Goal: Information Seeking & Learning: Check status

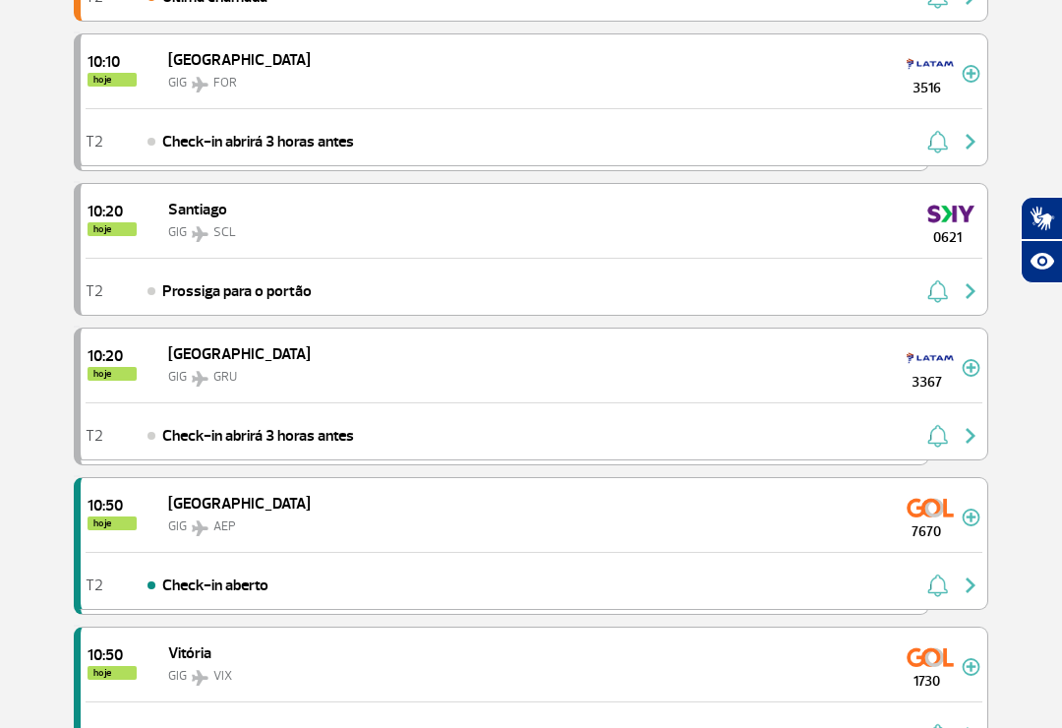
scroll to position [1293, 0]
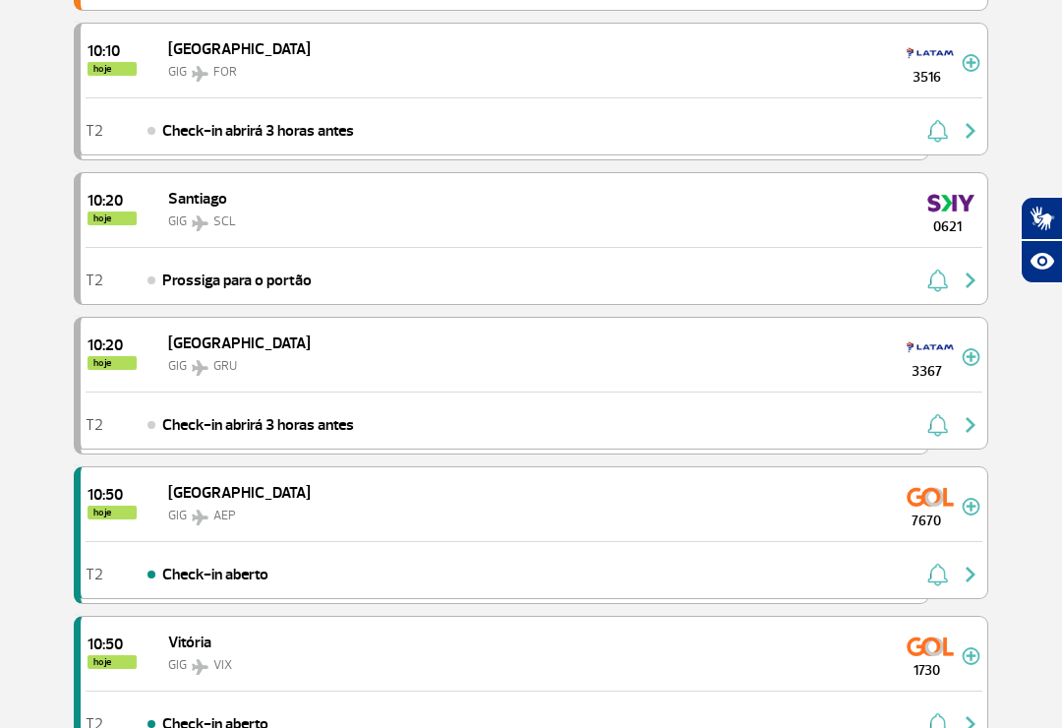
click at [1019, 427] on section "Página Inicial > Voos > Painel de Voos Painel de Voos Partidas Chegadas 09:40 0…" at bounding box center [531, 458] width 1062 height 3308
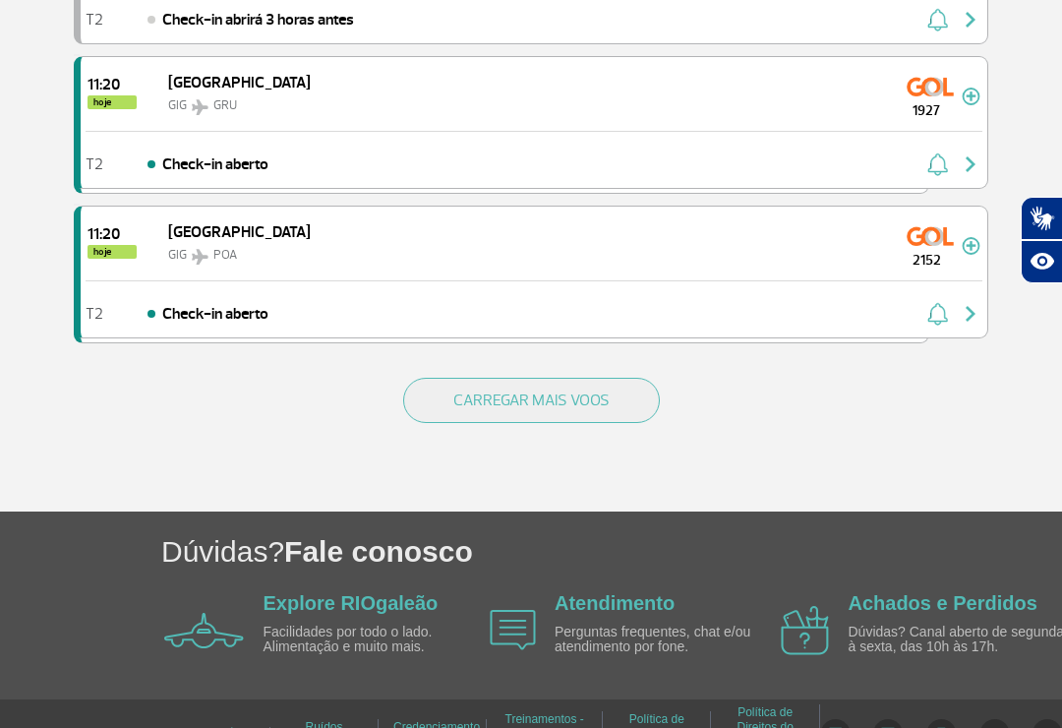
scroll to position [2896, 0]
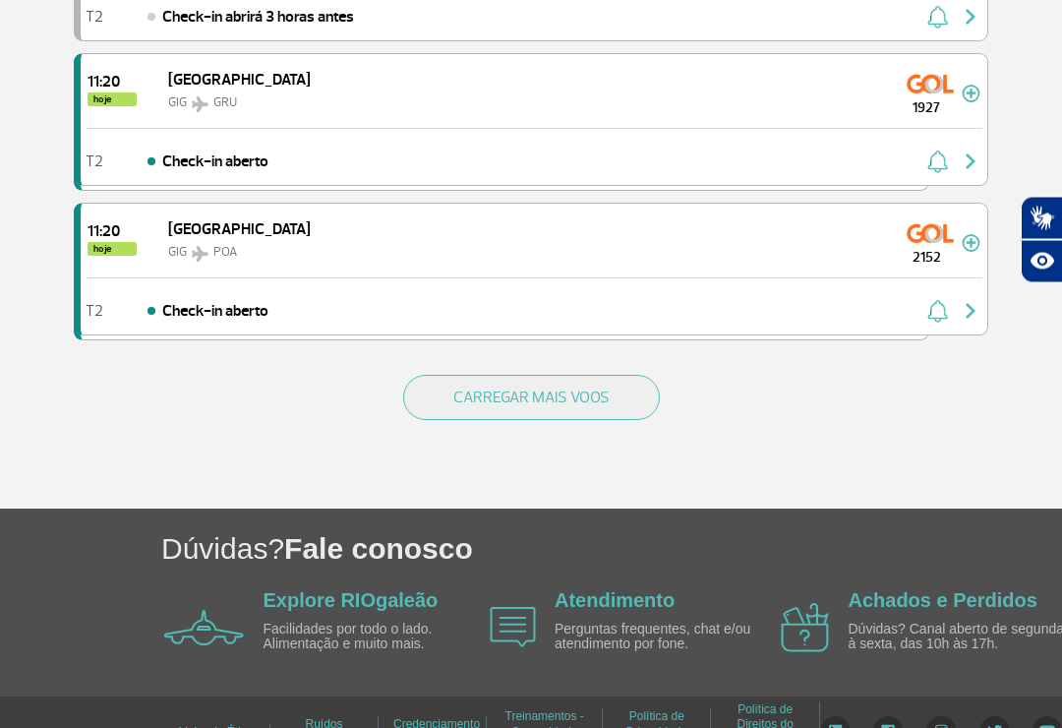
click at [446, 440] on div "CARREGAR MAIS VOOS" at bounding box center [531, 430] width 914 height 158
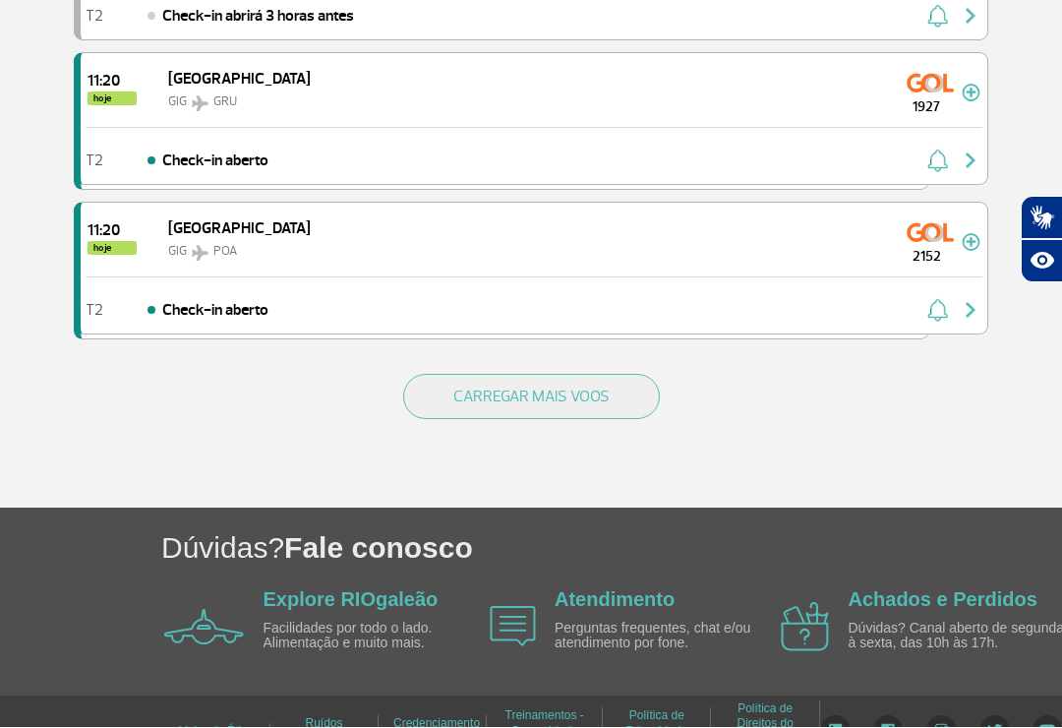
click at [497, 387] on button "CARREGAR MAIS VOOS" at bounding box center [531, 397] width 257 height 45
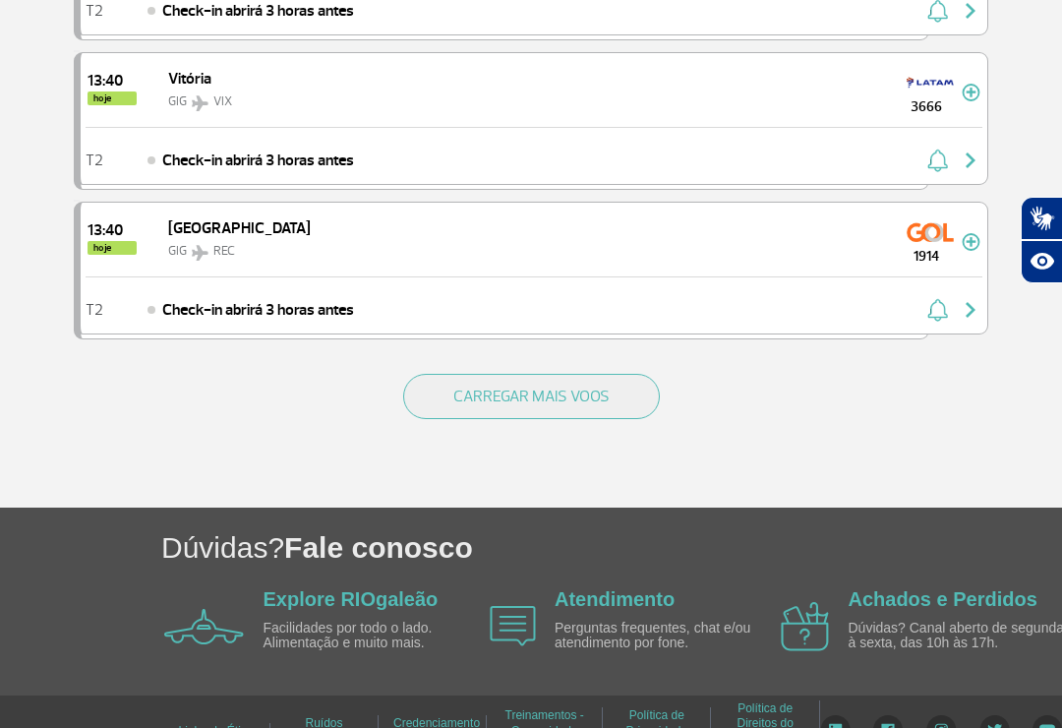
scroll to position [5865, 0]
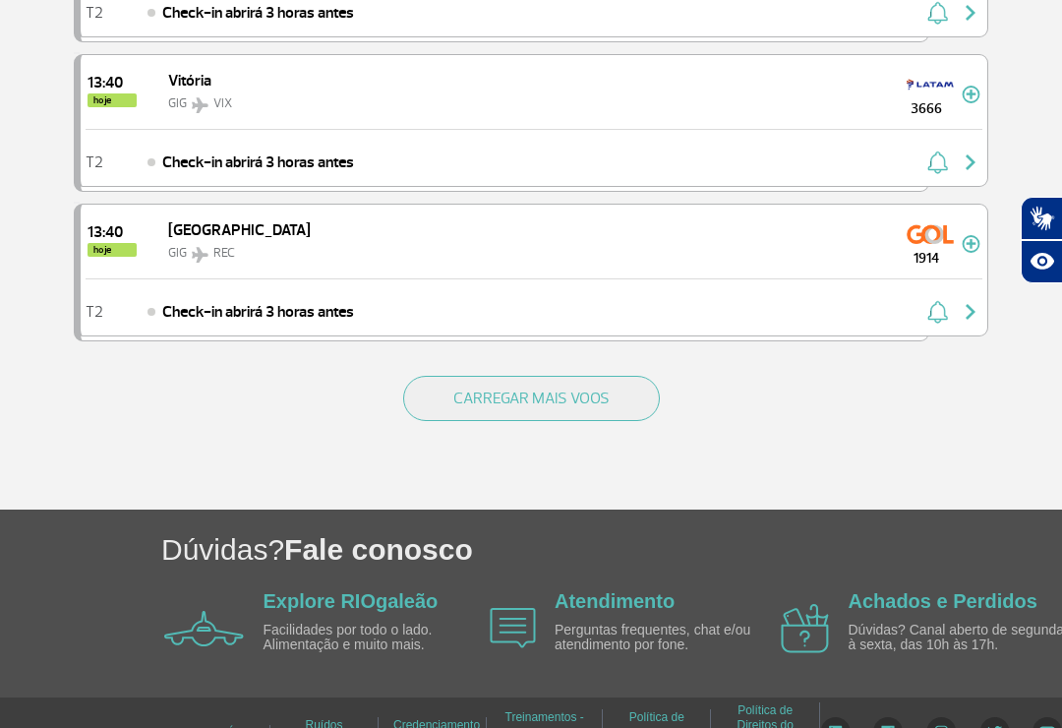
click at [582, 391] on button "CARREGAR MAIS VOOS" at bounding box center [531, 398] width 257 height 45
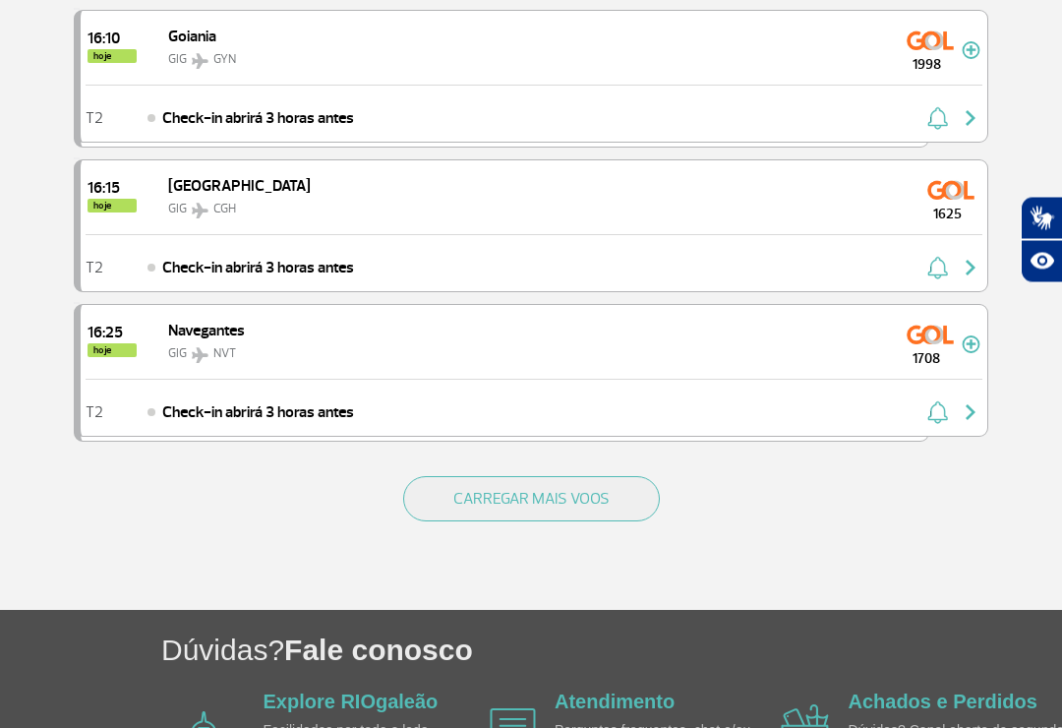
scroll to position [8851, 0]
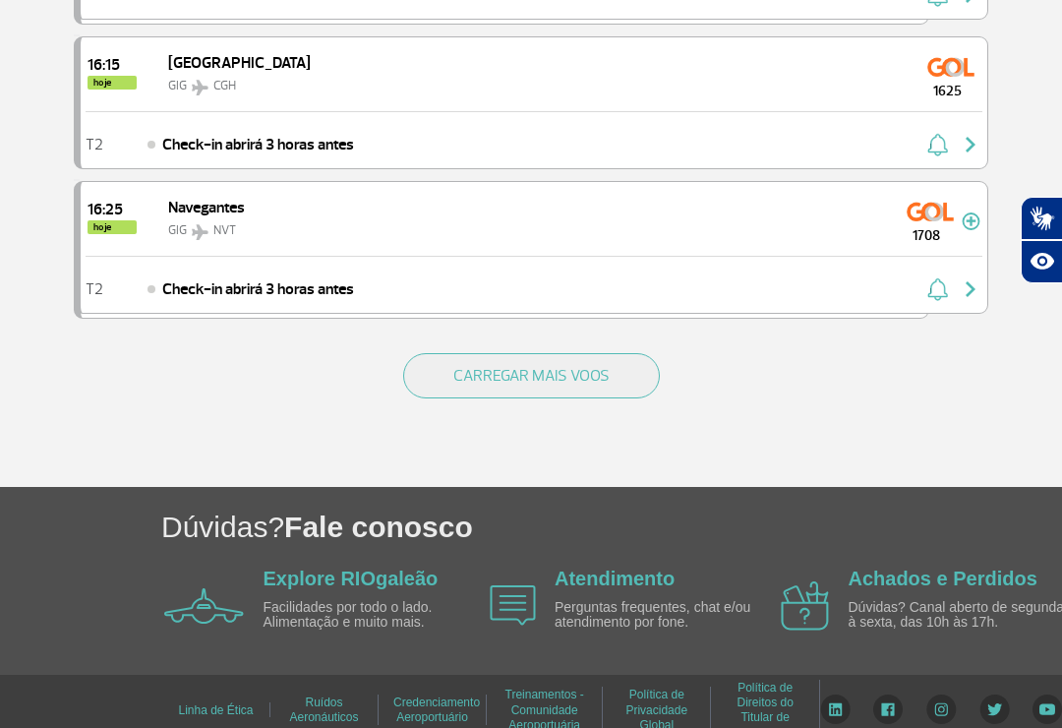
click at [600, 383] on button "CARREGAR MAIS VOOS" at bounding box center [531, 375] width 257 height 45
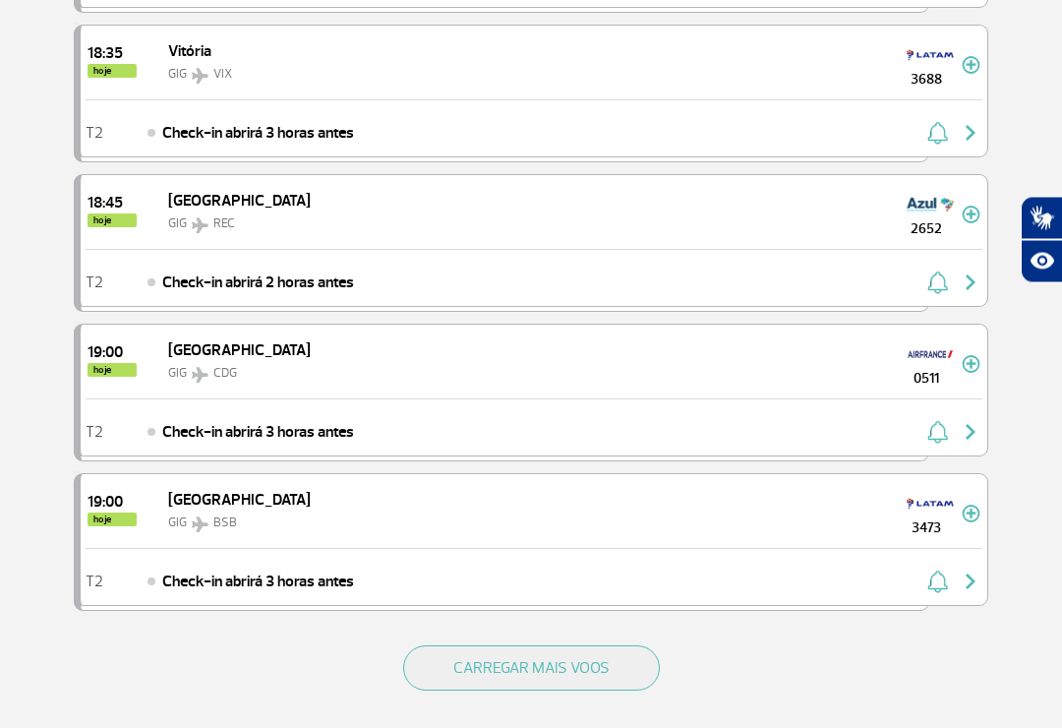
scroll to position [11538, 0]
click at [590, 665] on button "CARREGAR MAIS VOOS" at bounding box center [531, 667] width 257 height 45
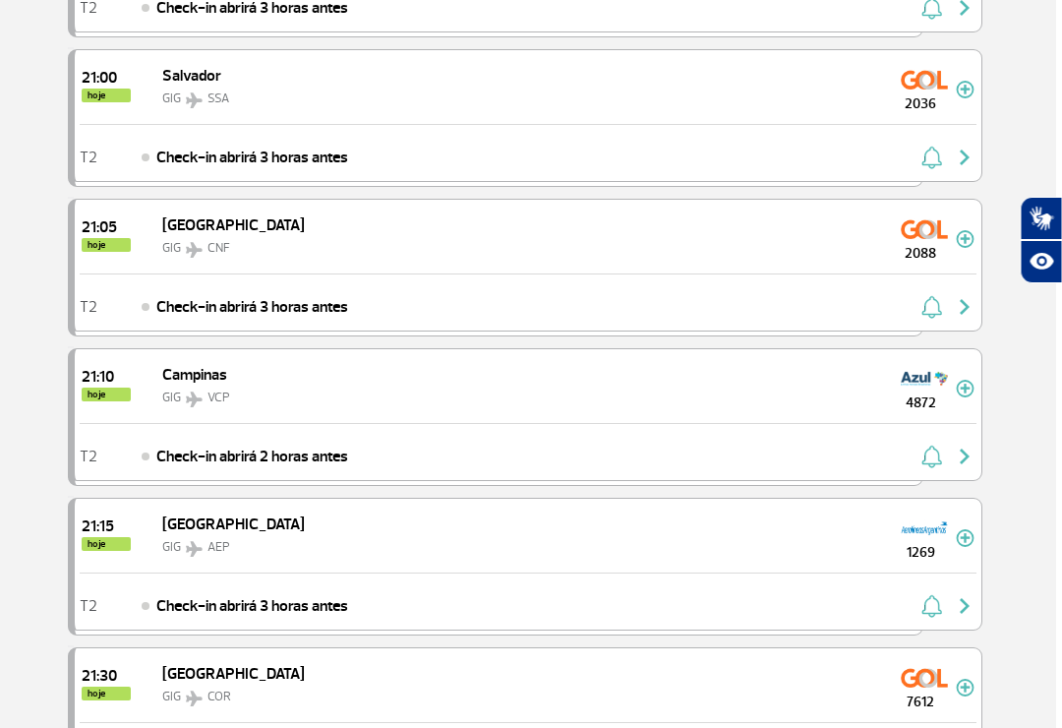
scroll to position [13604, 5]
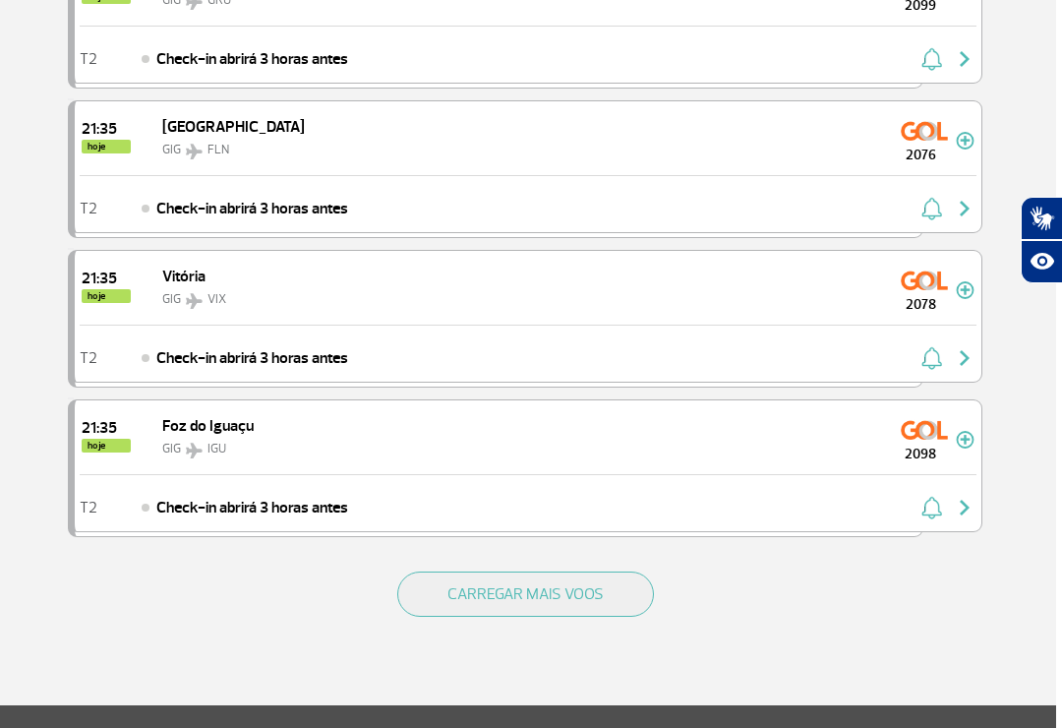
click at [621, 612] on button "CARREGAR MAIS VOOS" at bounding box center [525, 593] width 257 height 45
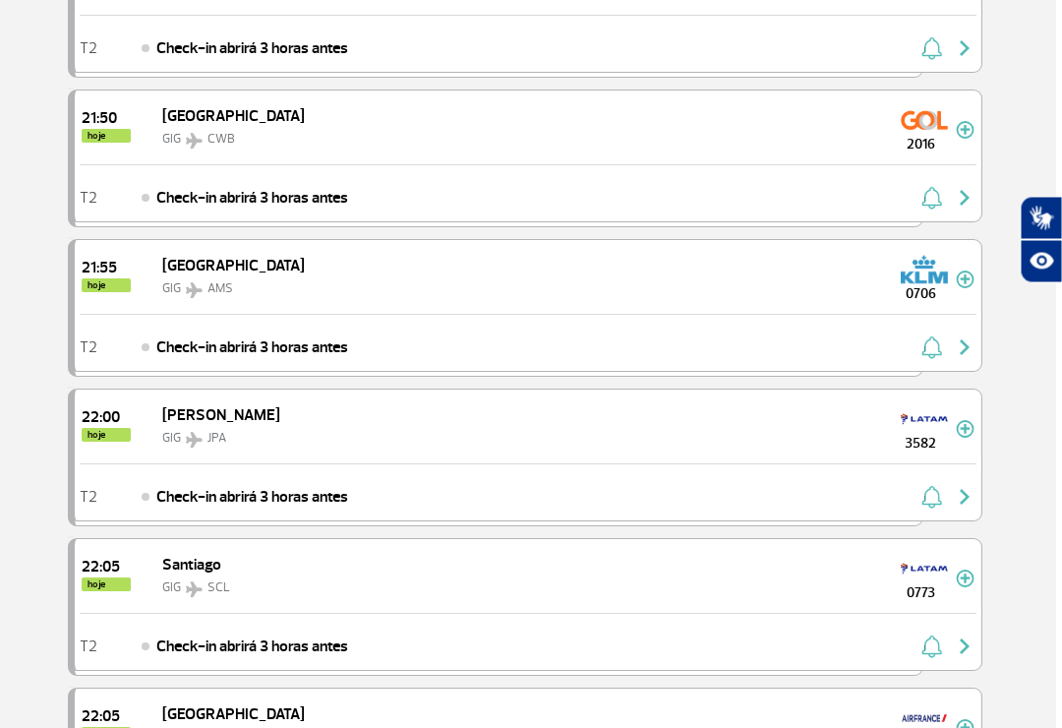
scroll to position [15797, 5]
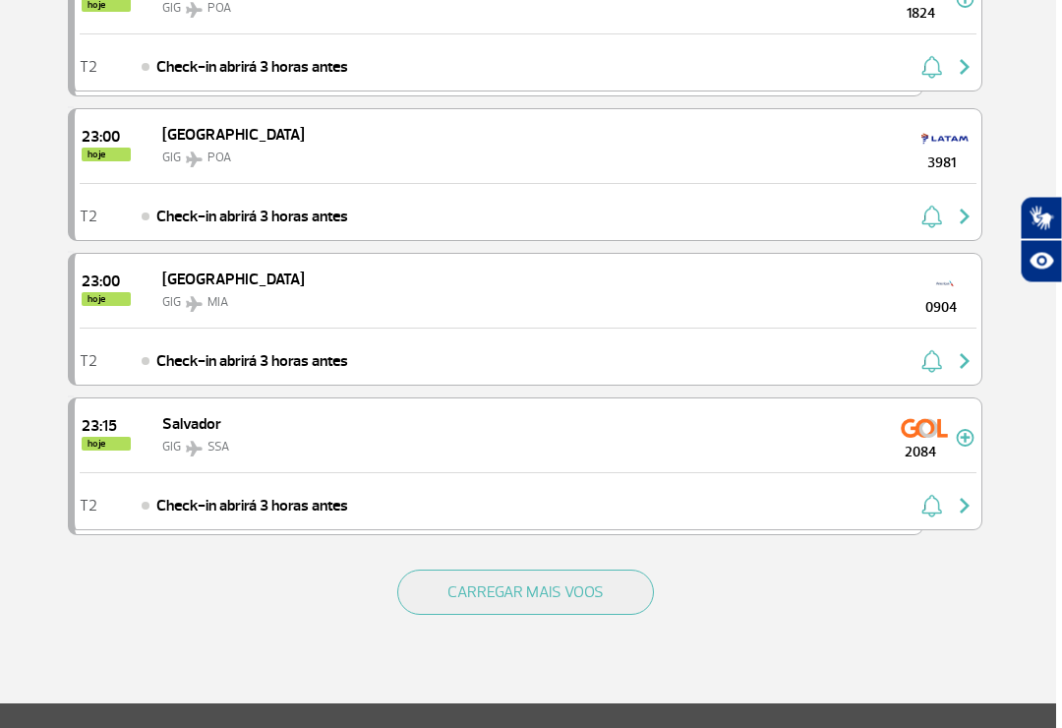
click at [622, 588] on button "CARREGAR MAIS VOOS" at bounding box center [526, 592] width 257 height 45
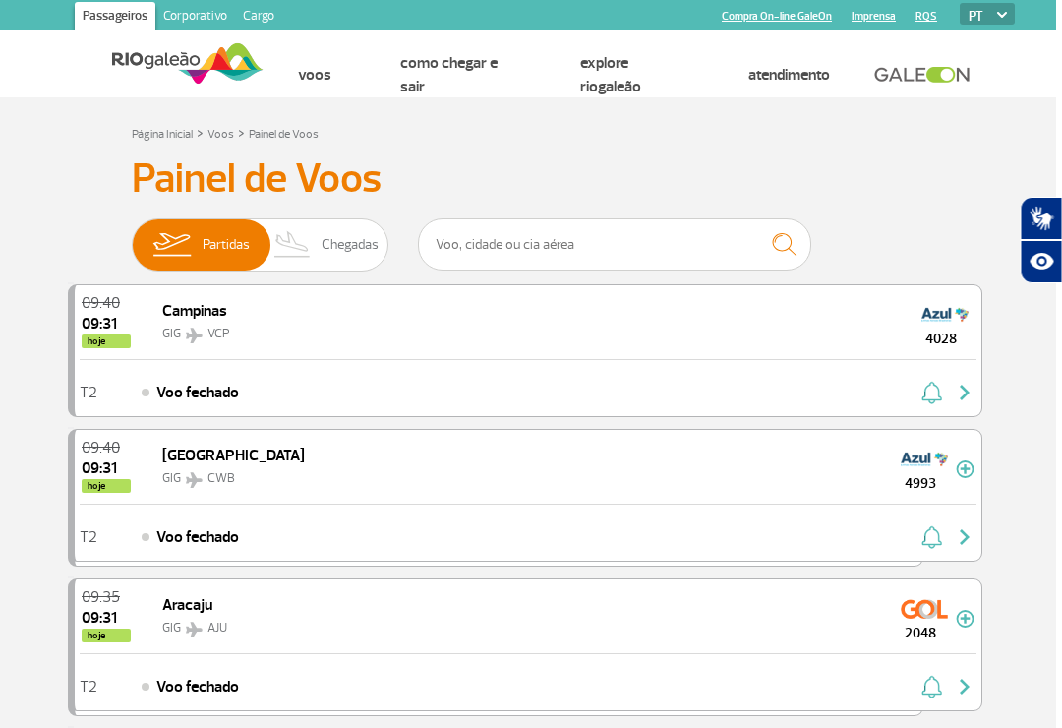
scroll to position [0, 6]
click at [322, 239] on img at bounding box center [293, 244] width 58 height 51
click at [132, 235] on input "Partidas Chegadas" at bounding box center [132, 235] width 0 height 0
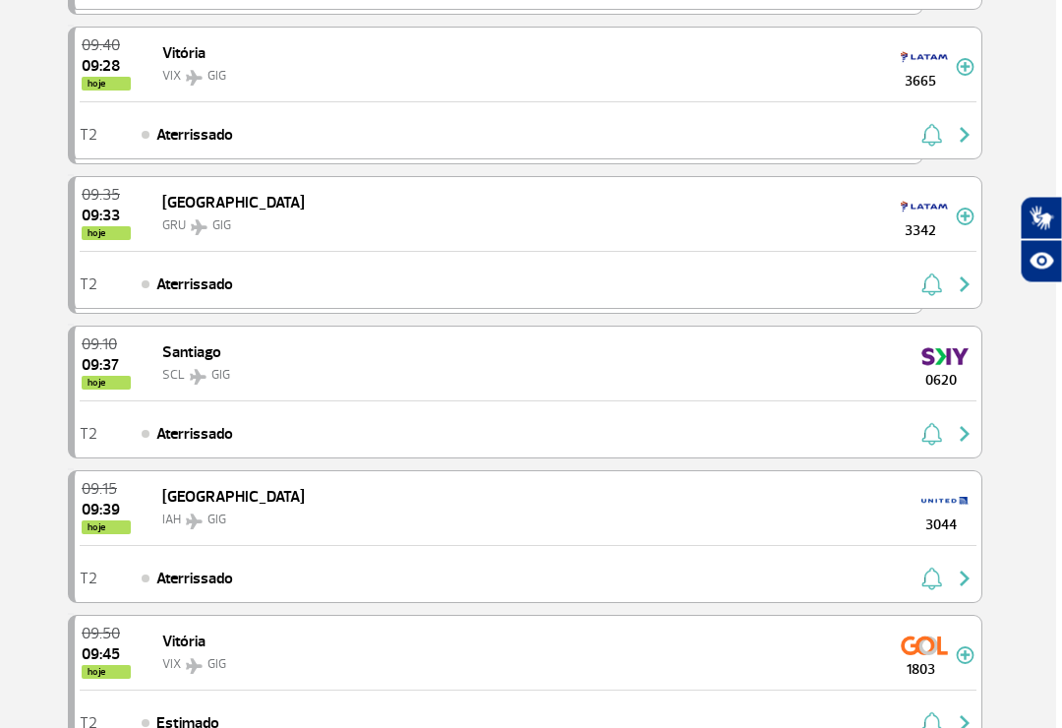
scroll to position [53, 5]
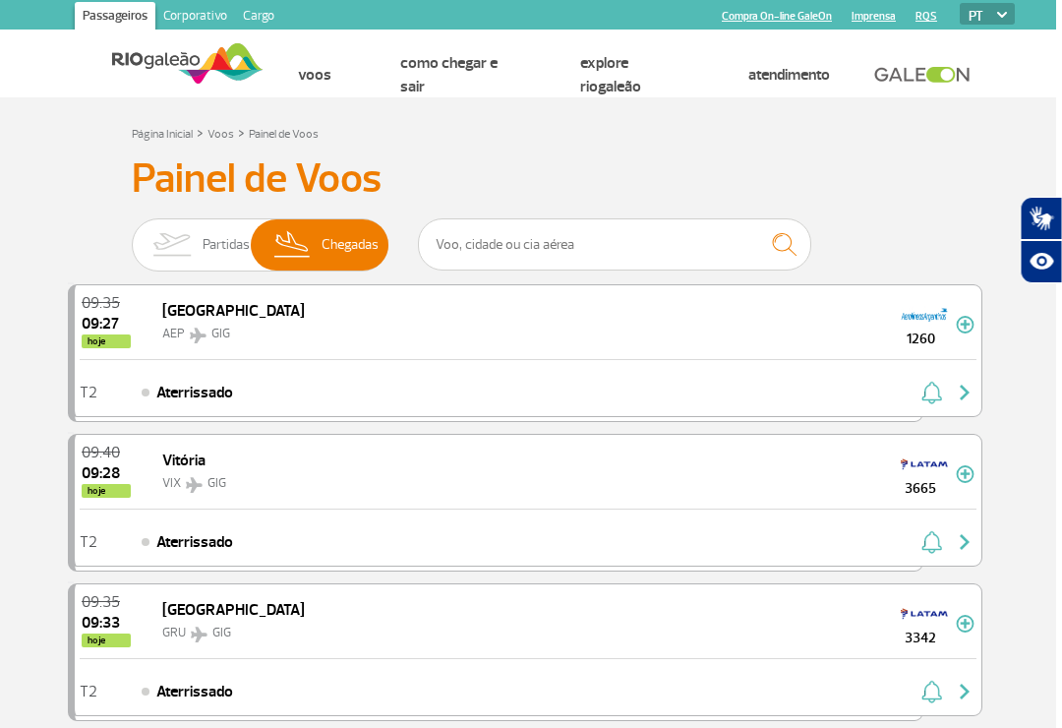
click at [229, 265] on span "Partidas" at bounding box center [227, 244] width 47 height 51
click at [133, 235] on input "Partidas Chegadas" at bounding box center [133, 235] width 0 height 0
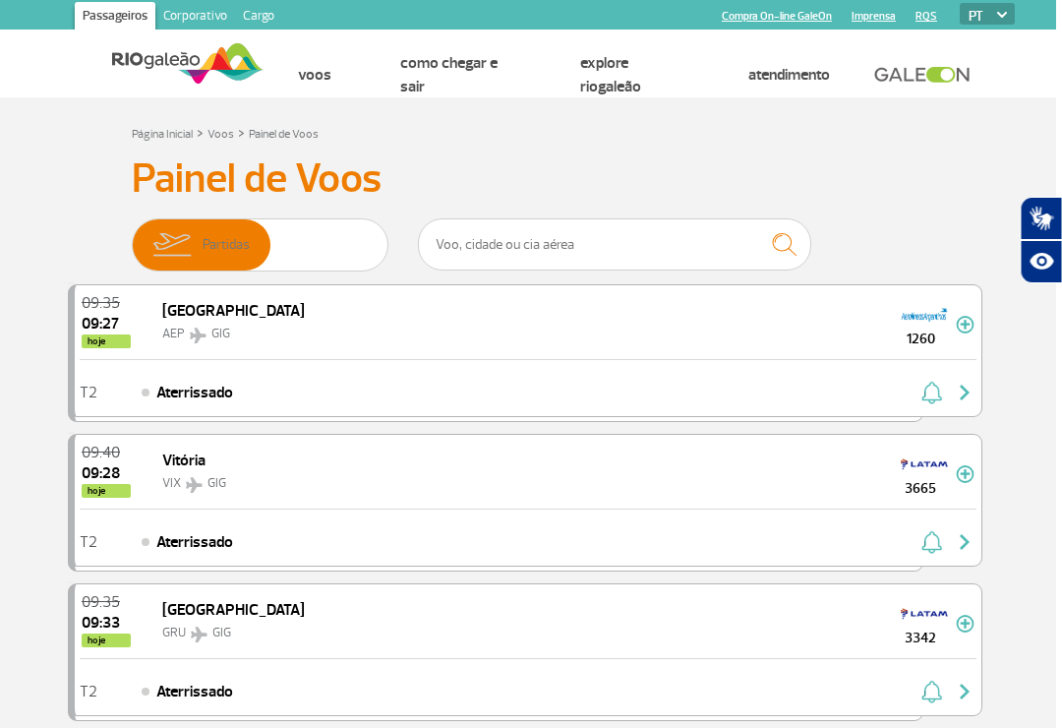
scroll to position [0, 6]
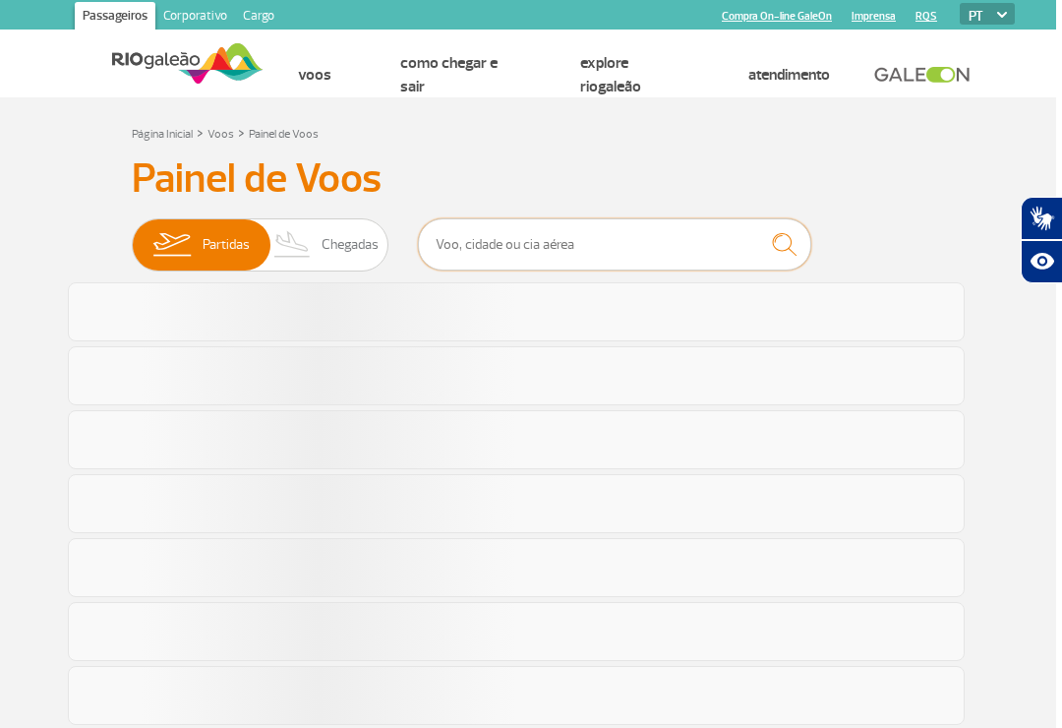
click at [564, 218] on input "text" at bounding box center [614, 244] width 393 height 52
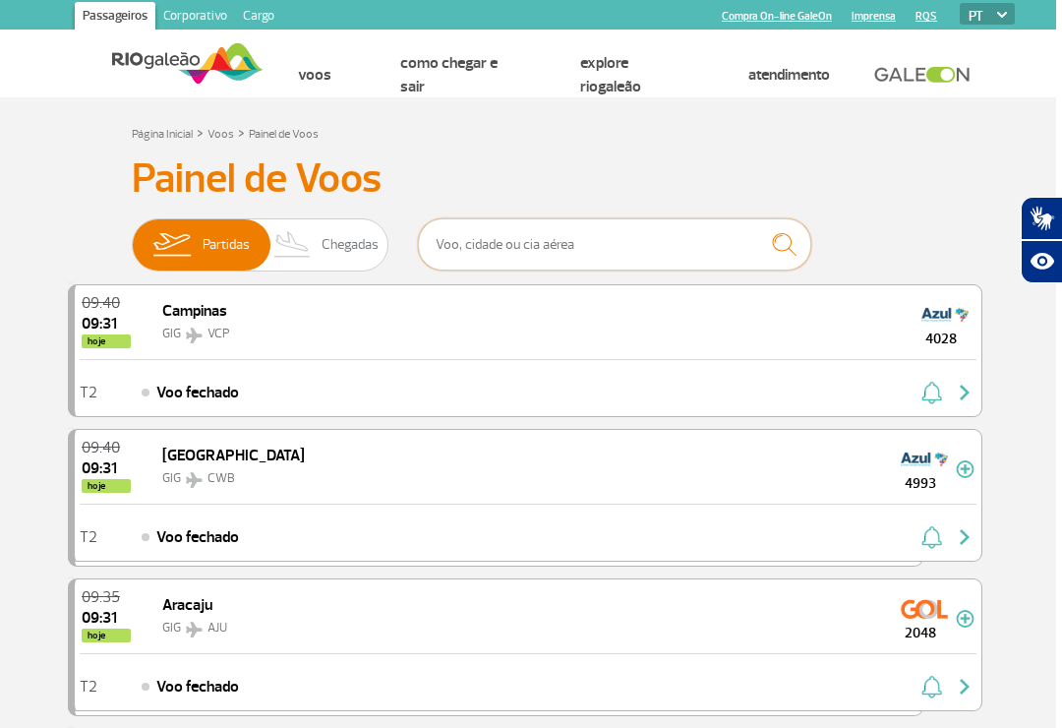
scroll to position [0, 5]
click at [596, 249] on input "text" at bounding box center [615, 244] width 393 height 52
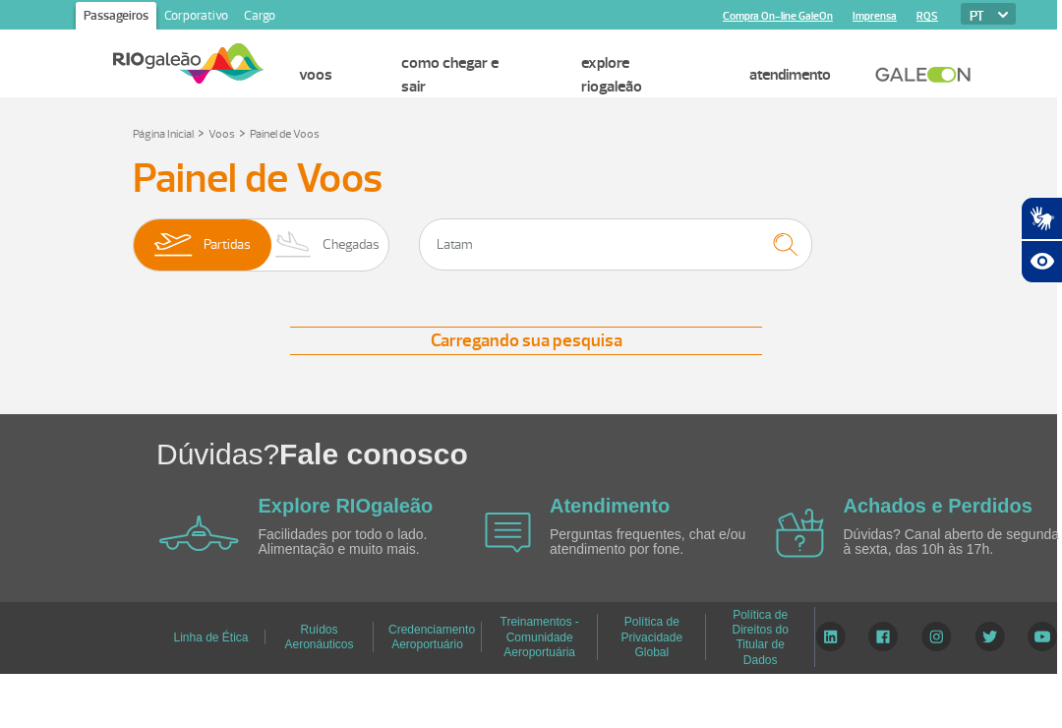
click at [784, 243] on img "submit" at bounding box center [785, 244] width 42 height 40
click at [676, 247] on input "Latam" at bounding box center [614, 244] width 393 height 52
type input "L"
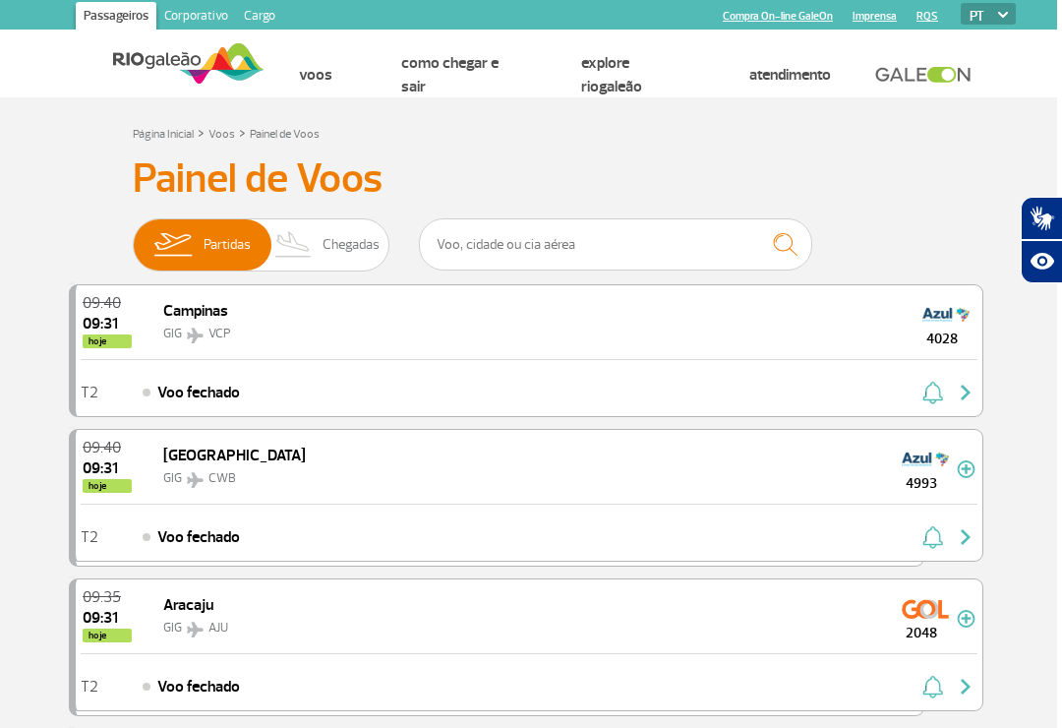
click at [309, 252] on img at bounding box center [293, 244] width 58 height 51
click at [133, 235] on input "Partidas Chegadas" at bounding box center [133, 235] width 0 height 0
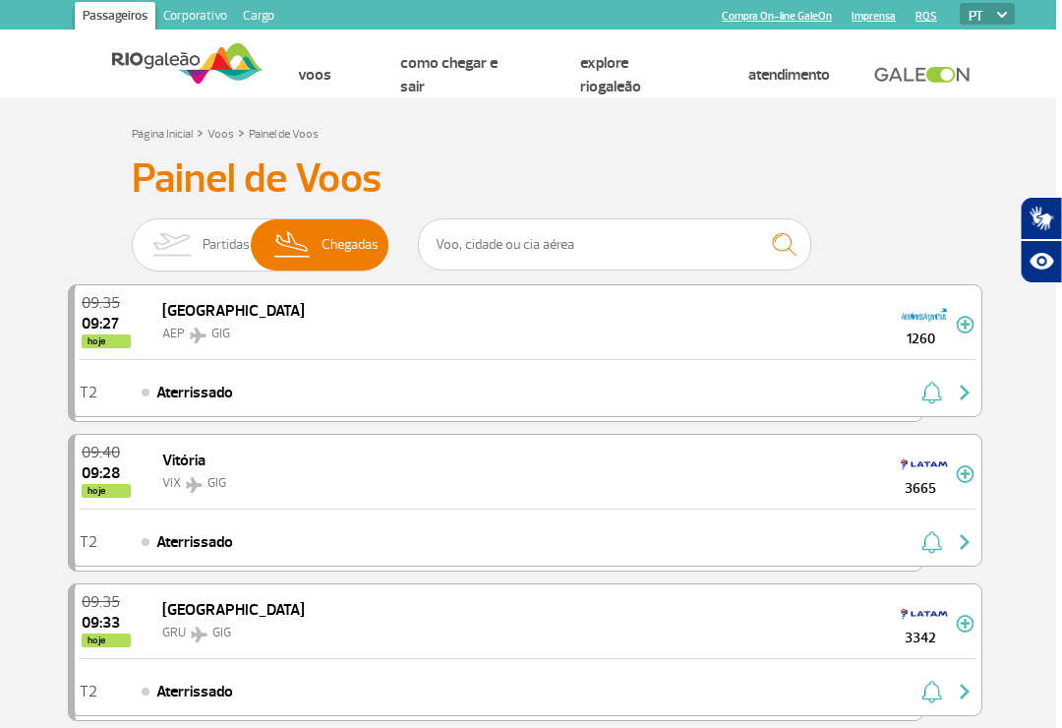
scroll to position [0, 6]
click at [178, 240] on img at bounding box center [172, 244] width 62 height 51
click at [132, 235] on input "Partidas Chegadas" at bounding box center [132, 235] width 0 height 0
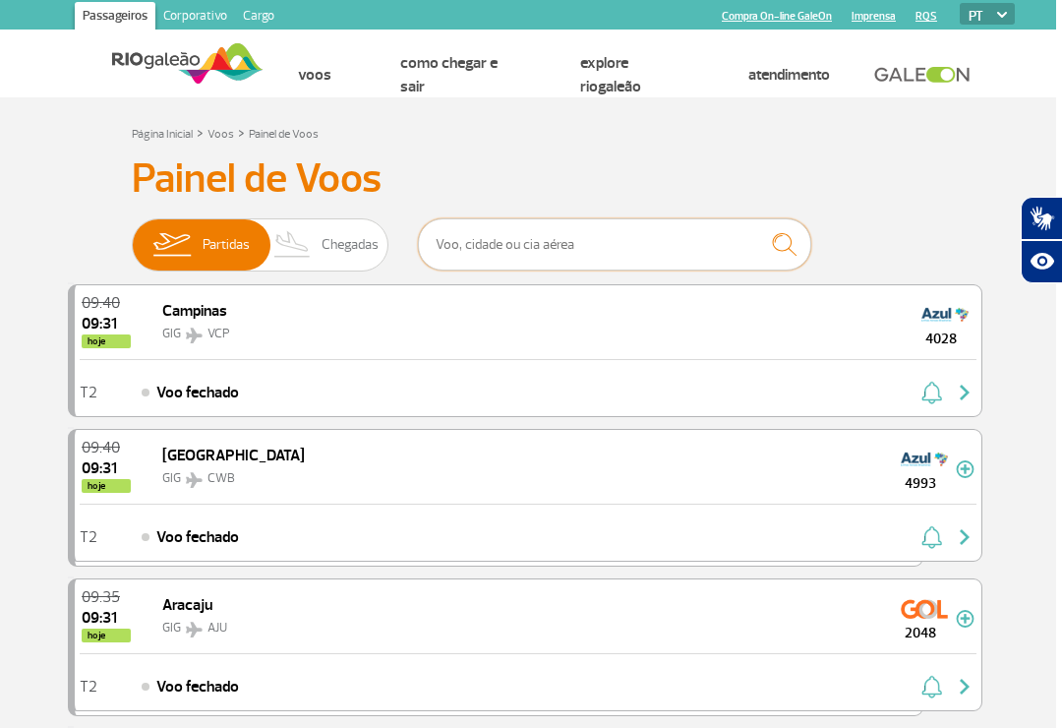
click at [685, 263] on input "text" at bounding box center [614, 244] width 393 height 52
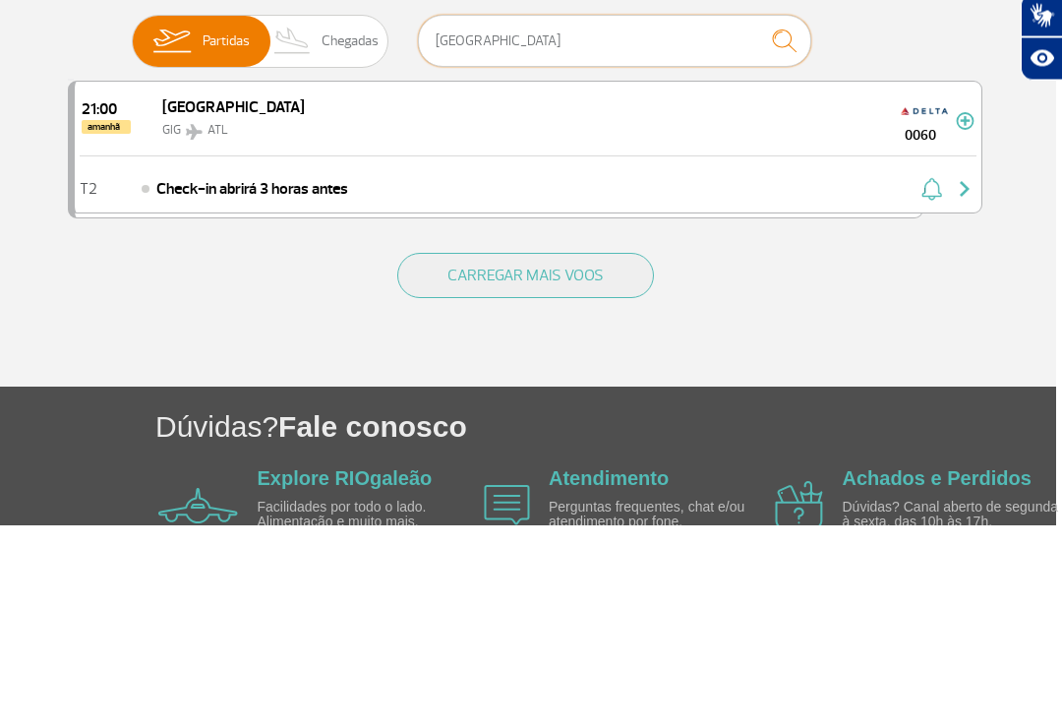
scroll to position [0, 7]
type input "[GEOGRAPHIC_DATA]"
click at [604, 456] on button "CARREGAR MAIS VOOS" at bounding box center [524, 478] width 257 height 45
